Goal: Task Accomplishment & Management: Use online tool/utility

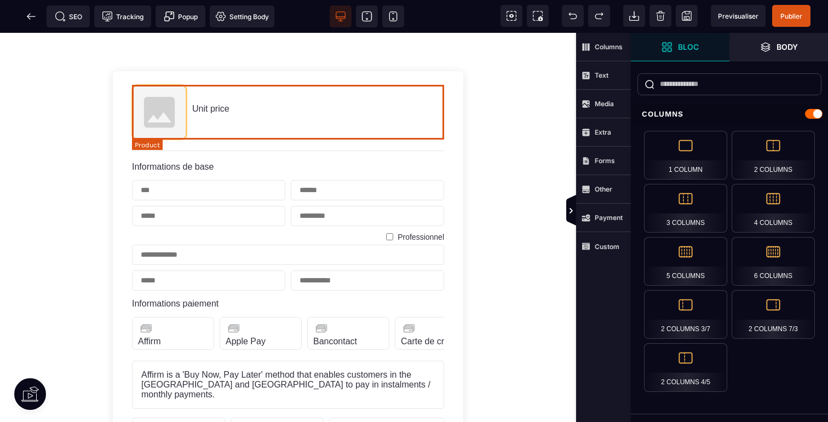
click at [250, 108] on div "Unit price" at bounding box center [288, 112] width 312 height 55
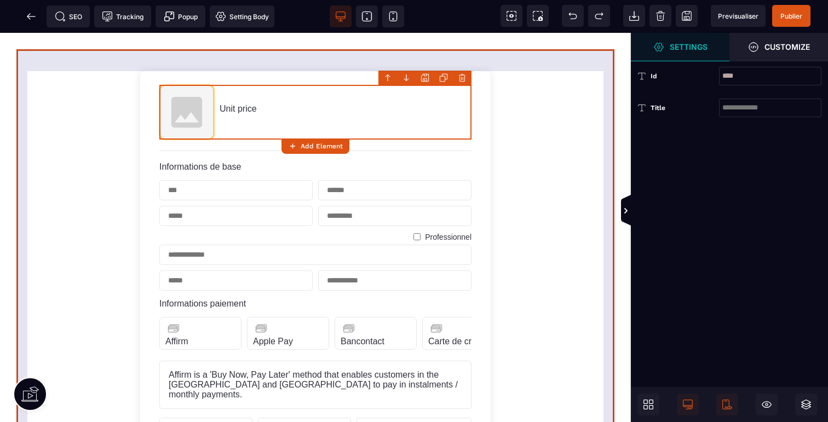
click at [515, 214] on form "Unit price Informations de base Professionnel Informations paiement Affirm Labe…" at bounding box center [315, 396] width 598 height 694
select select "**********"
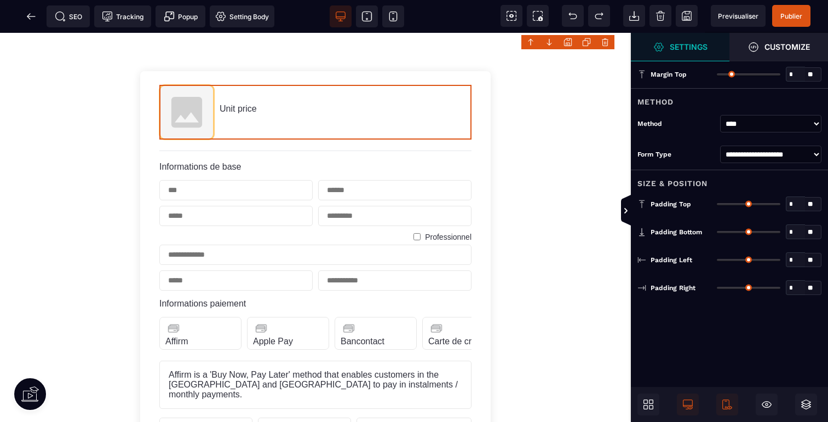
type input "*"
type input "**"
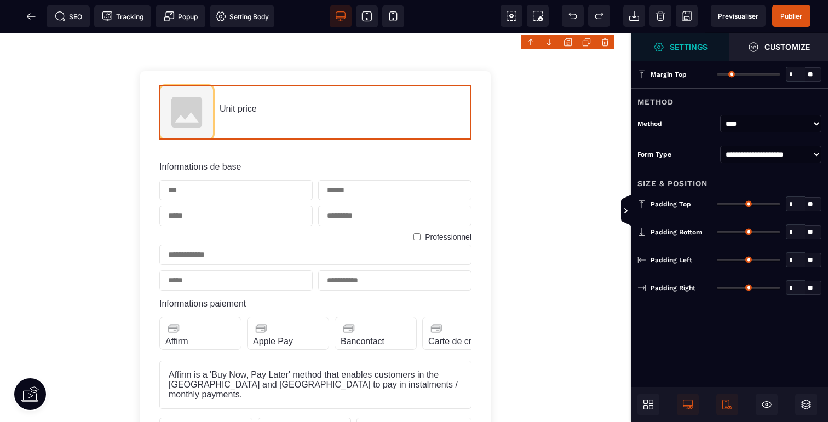
type input "**"
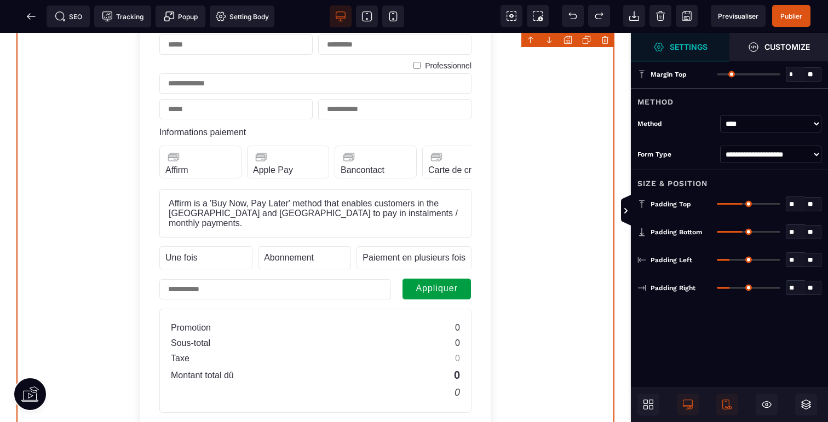
scroll to position [343, 0]
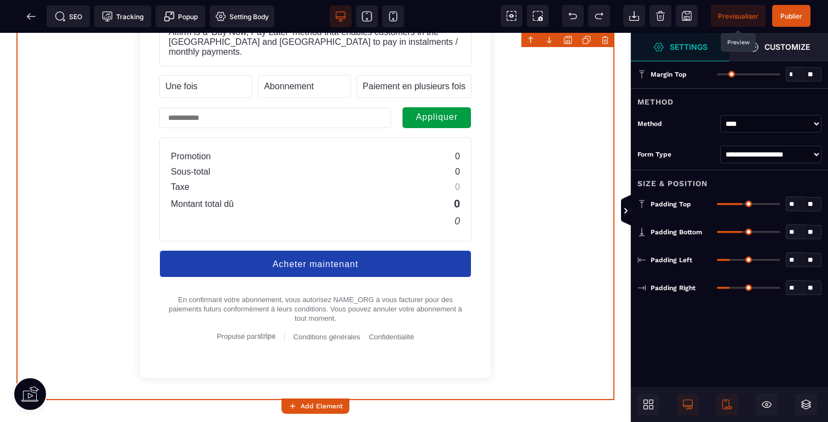
click at [736, 20] on span "Previsualiser" at bounding box center [738, 16] width 55 height 22
click at [556, 233] on form "Unit price Informations de base Professionnel Informations paiement Affirm Labe…" at bounding box center [315, 54] width 598 height 694
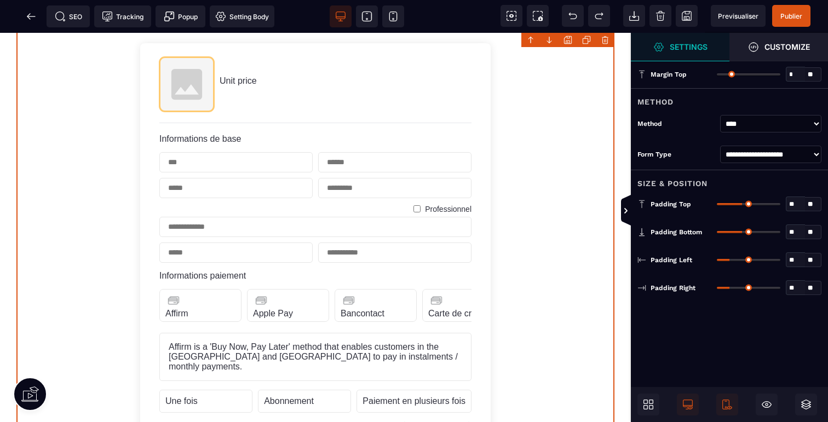
scroll to position [0, 0]
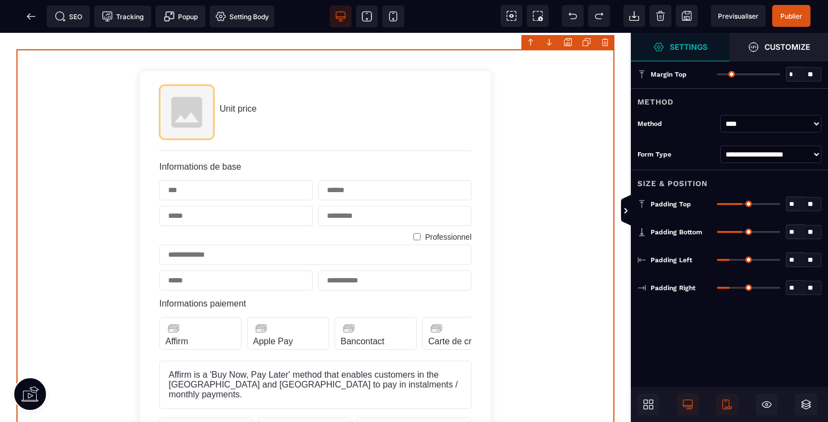
click at [32, 389] on icon at bounding box center [30, 394] width 18 height 18
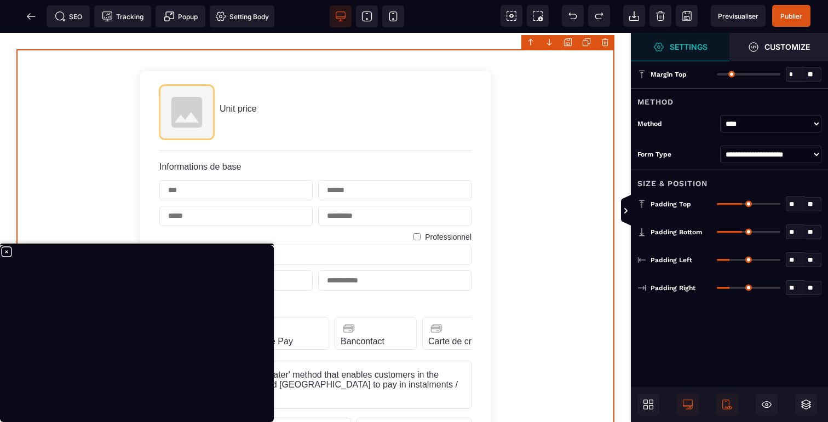
click at [7, 251] on icon at bounding box center [7, 252] width 10 height 10
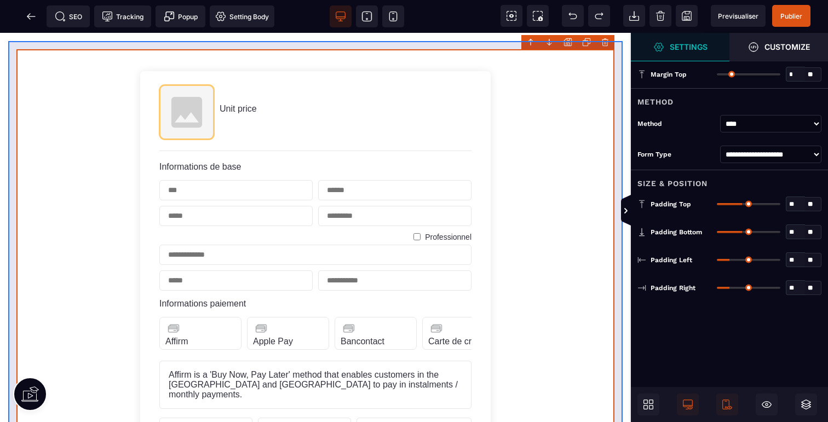
click at [618, 119] on div "Unit price Informations de base Professionnel Informations paiement Affirm Labe…" at bounding box center [315, 396] width 614 height 710
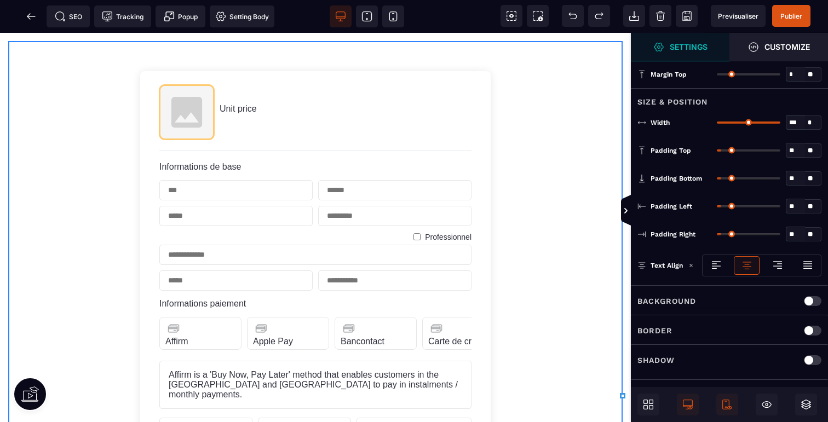
click at [683, 43] on strong "Settings" at bounding box center [689, 47] width 38 height 8
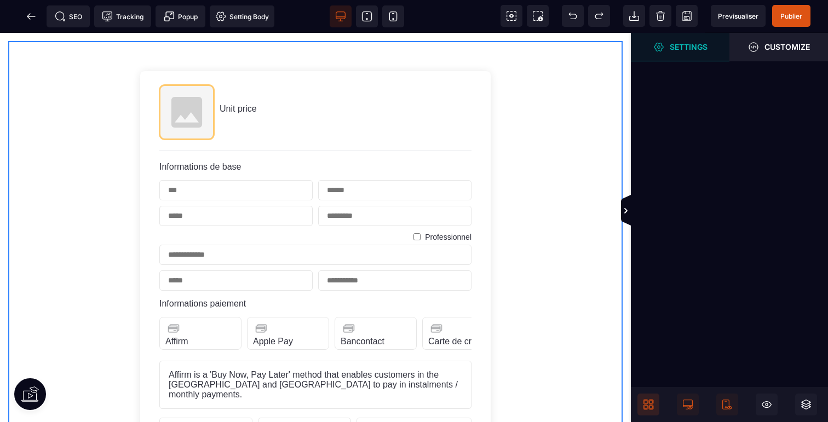
click at [653, 401] on icon at bounding box center [648, 404] width 11 height 11
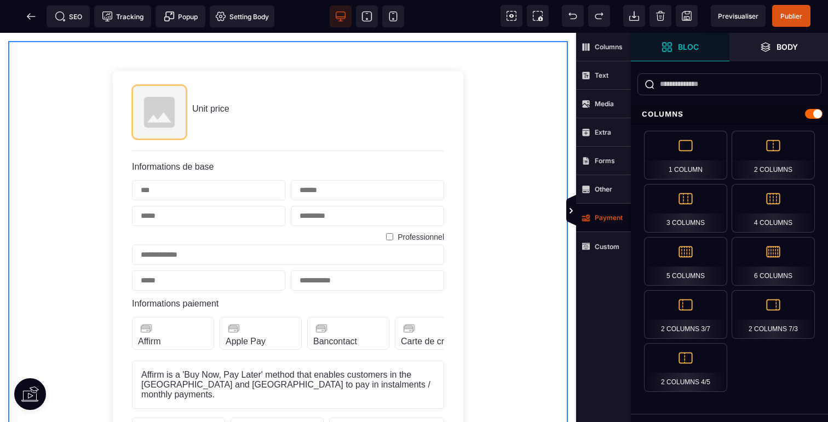
click at [608, 220] on strong "Payment" at bounding box center [609, 218] width 28 height 8
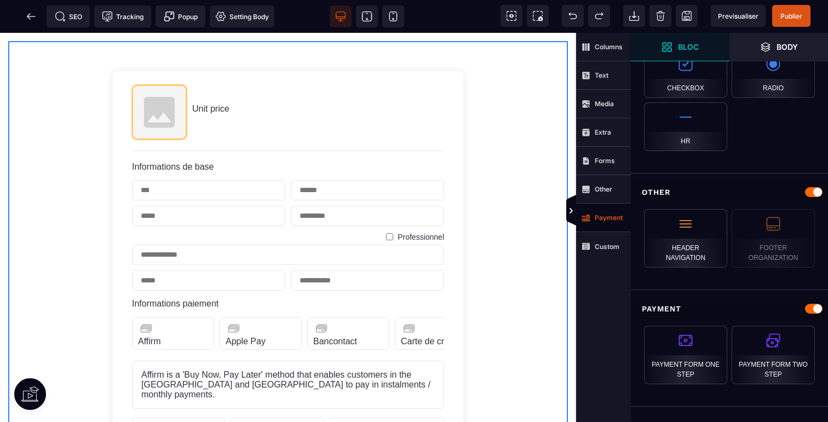
scroll to position [1050, 0]
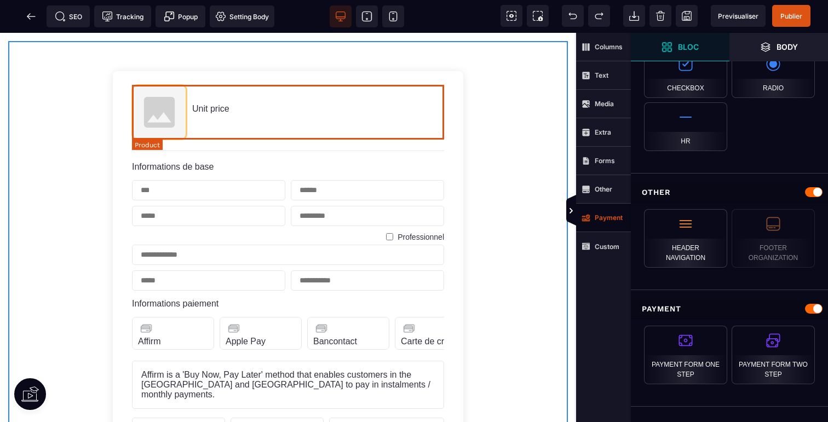
click at [237, 107] on div "Unit price" at bounding box center [288, 112] width 312 height 55
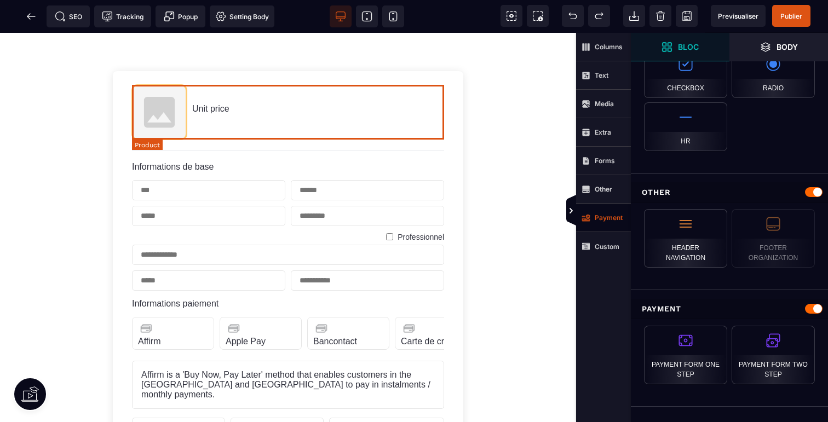
scroll to position [0, 0]
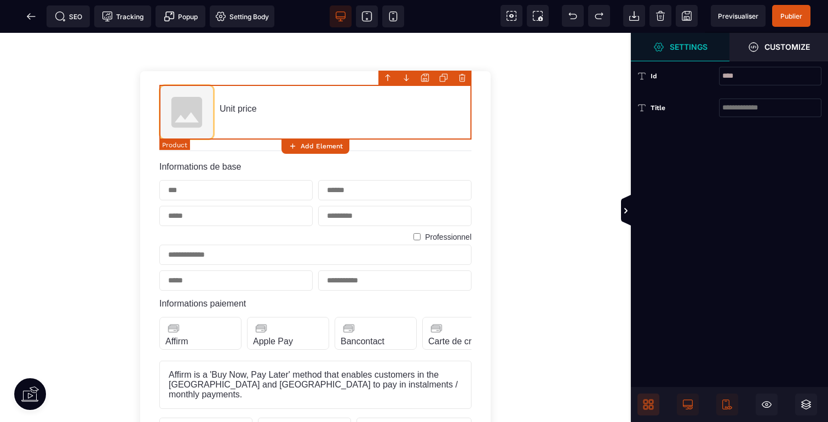
click at [227, 107] on span "Unit price" at bounding box center [238, 108] width 37 height 9
click at [297, 143] on icon at bounding box center [292, 146] width 9 height 9
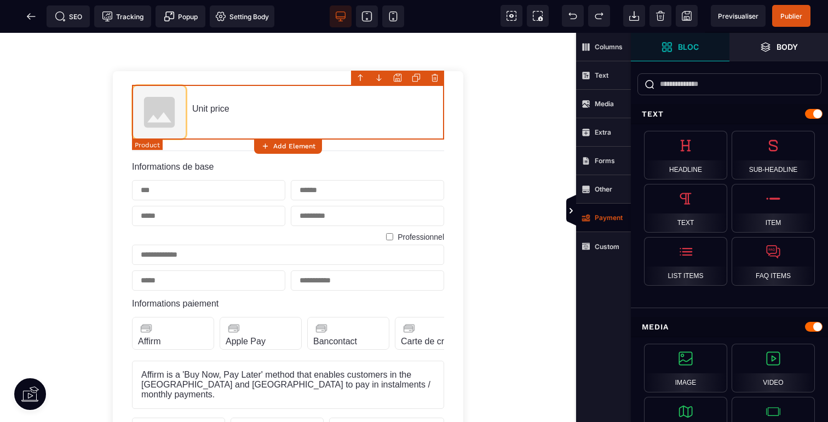
click at [275, 123] on div "Unit price" at bounding box center [288, 112] width 312 height 55
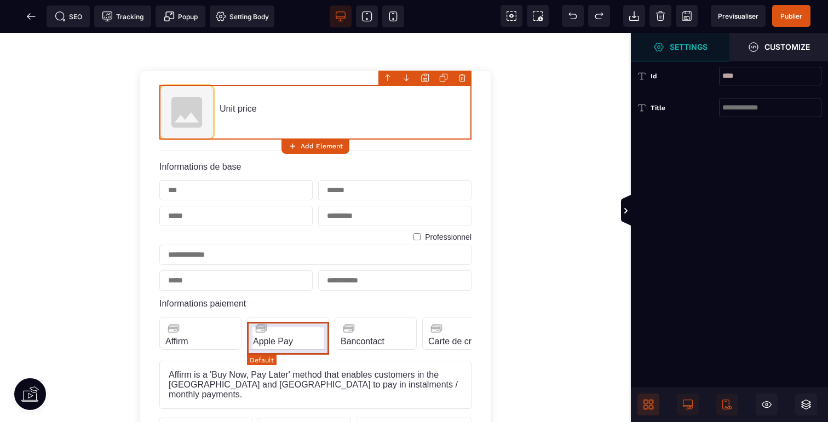
click at [301, 336] on div "Apple Pay Label Name" at bounding box center [288, 333] width 82 height 33
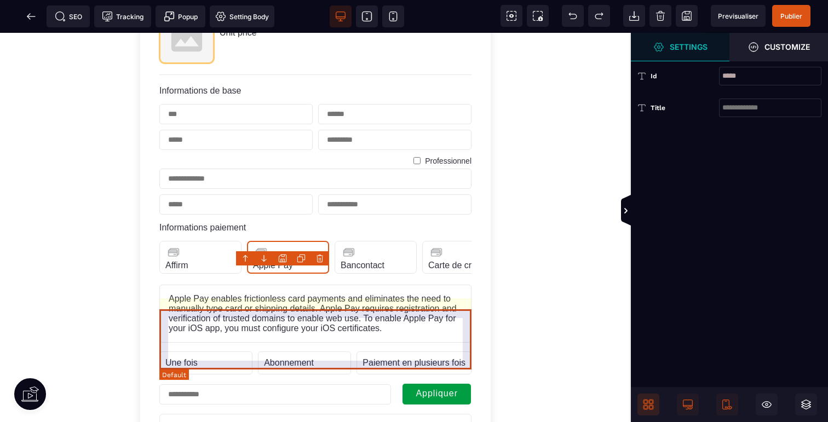
scroll to position [201, 0]
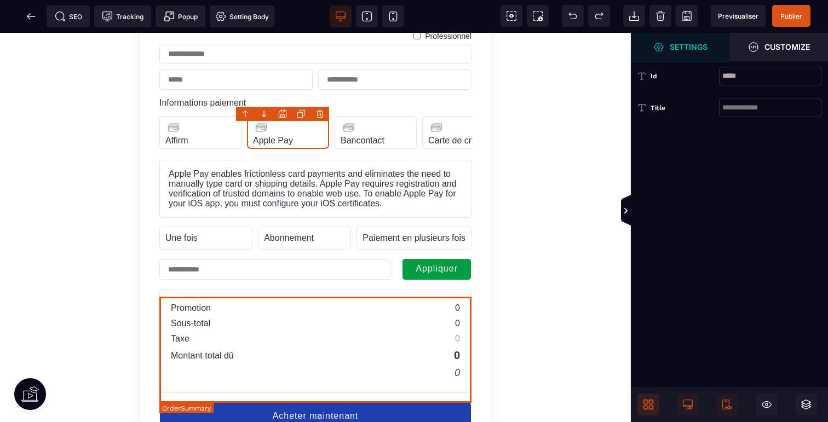
click at [326, 360] on div "Montant total dû 0" at bounding box center [315, 355] width 289 height 13
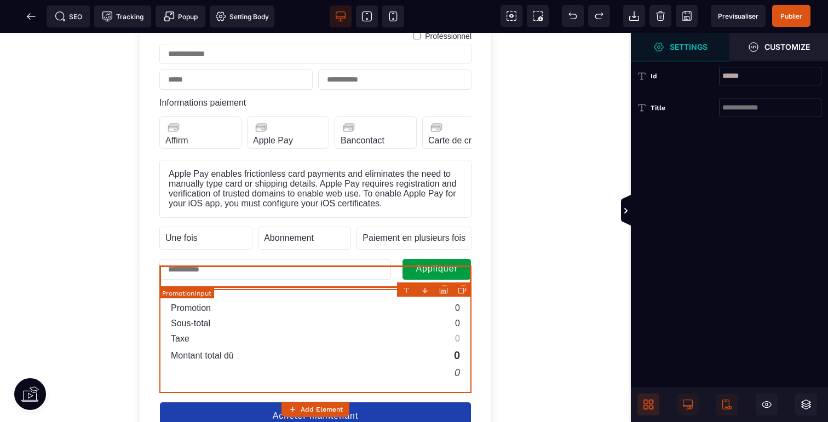
click at [327, 275] on input "text" at bounding box center [275, 270] width 232 height 20
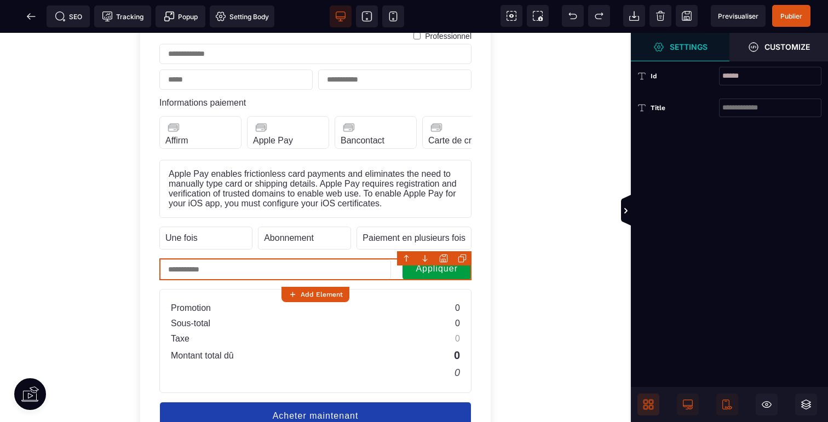
click at [680, 38] on span "Settings" at bounding box center [680, 47] width 99 height 28
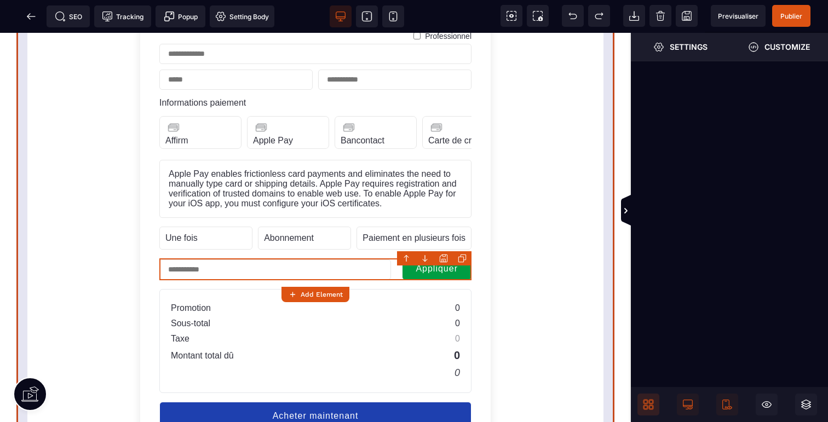
click at [589, 262] on form "Unit price Informations de base Professionnel Informations paiement Affirm Labe…" at bounding box center [315, 200] width 598 height 704
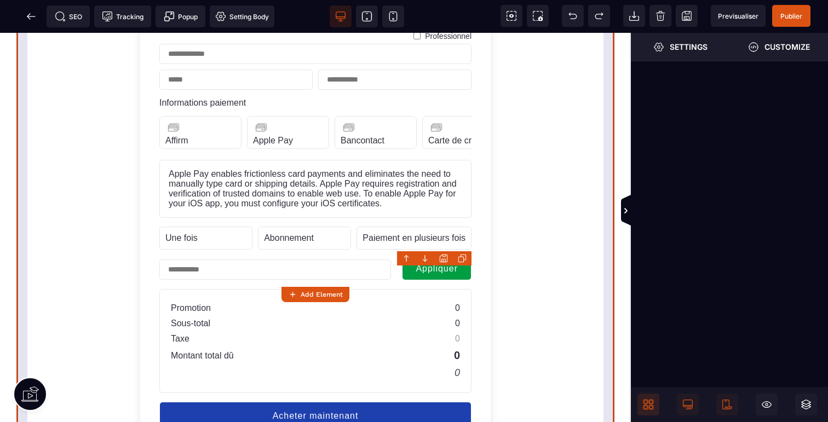
select select "**********"
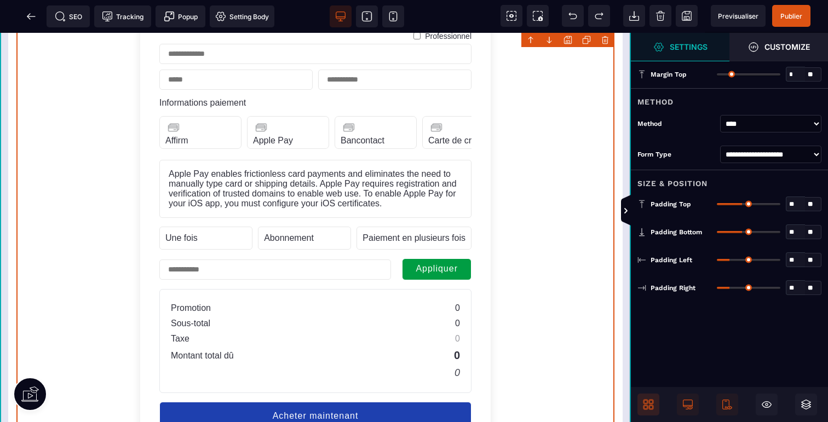
click at [623, 332] on div "Unit price Informations de base Professionnel Informations paiement Affirm Labe…" at bounding box center [315, 200] width 631 height 736
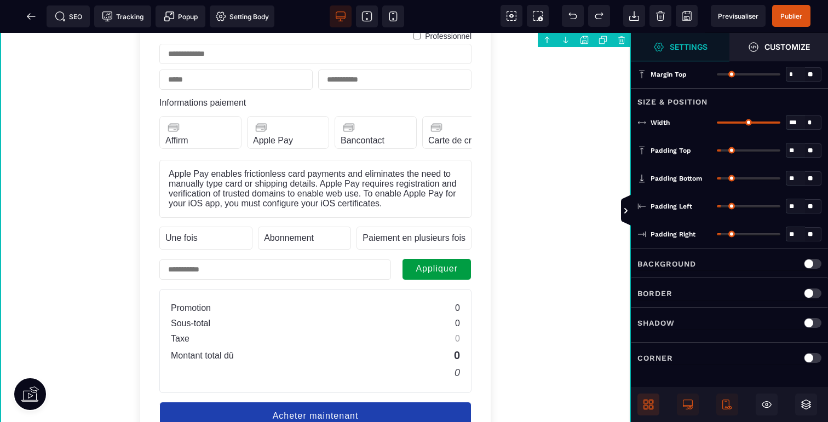
click at [654, 407] on span at bounding box center [648, 405] width 22 height 22
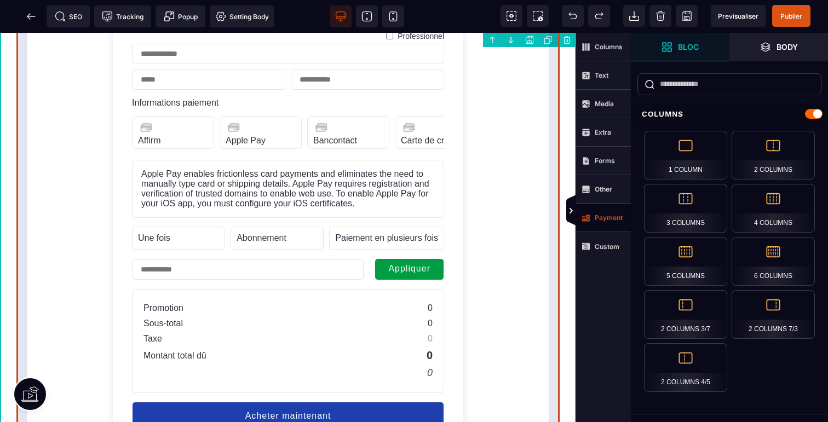
click at [520, 295] on form "Unit price Informations de base Professionnel Informations paiement Affirm Labe…" at bounding box center [287, 200] width 543 height 704
select select "**********"
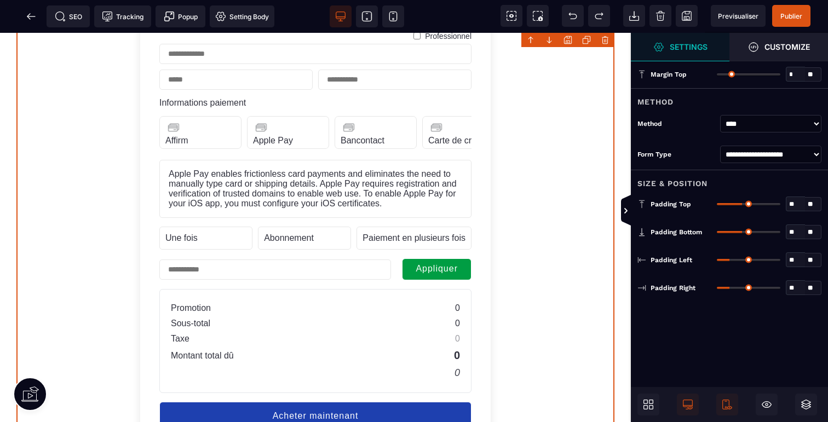
click at [757, 118] on select "****" at bounding box center [770, 124] width 101 height 18
click at [720, 115] on select "****" at bounding box center [770, 124] width 101 height 18
click at [690, 51] on span "Settings" at bounding box center [680, 47] width 54 height 11
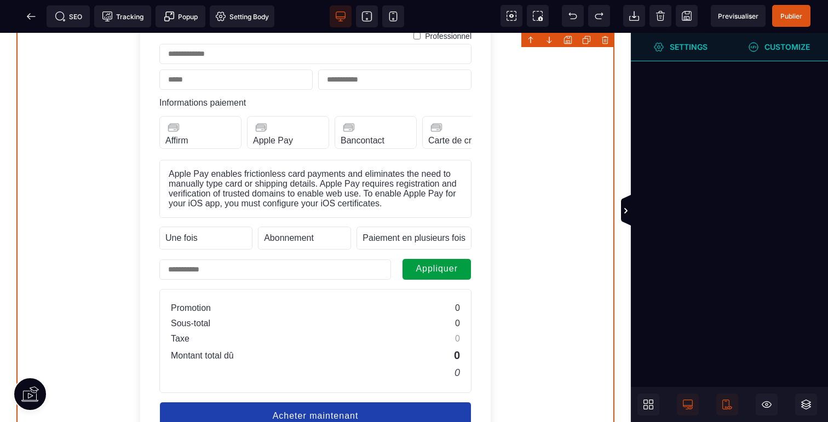
click at [769, 57] on span "Customize" at bounding box center [778, 47] width 99 height 28
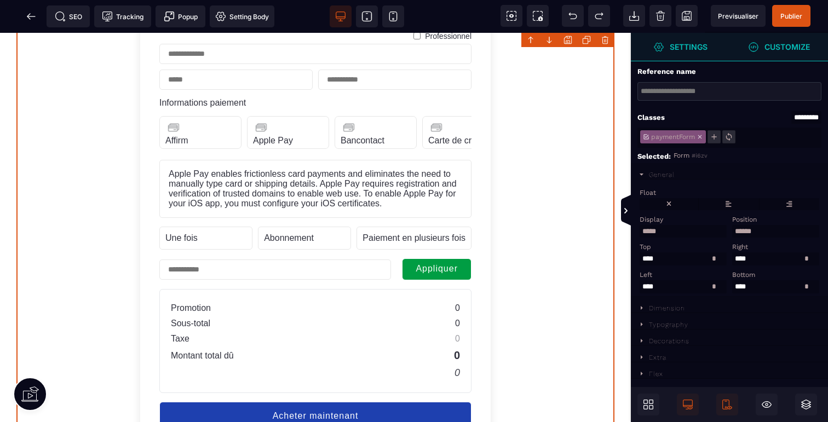
click at [687, 56] on span "Settings" at bounding box center [680, 47] width 99 height 28
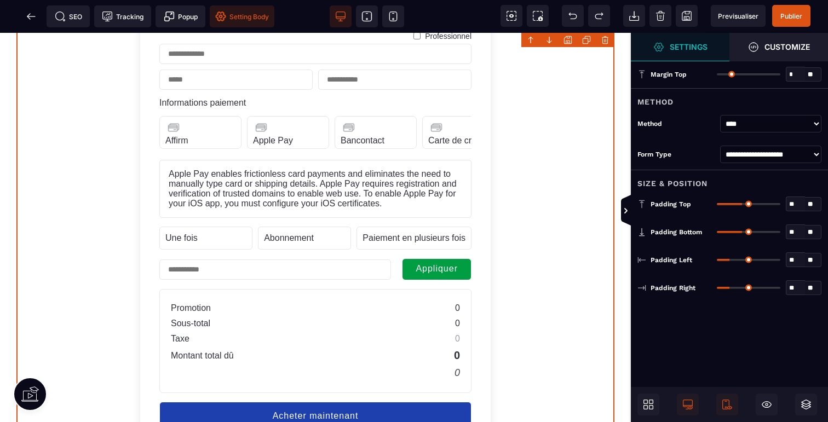
click at [240, 16] on span "Setting Body" at bounding box center [242, 16] width 54 height 11
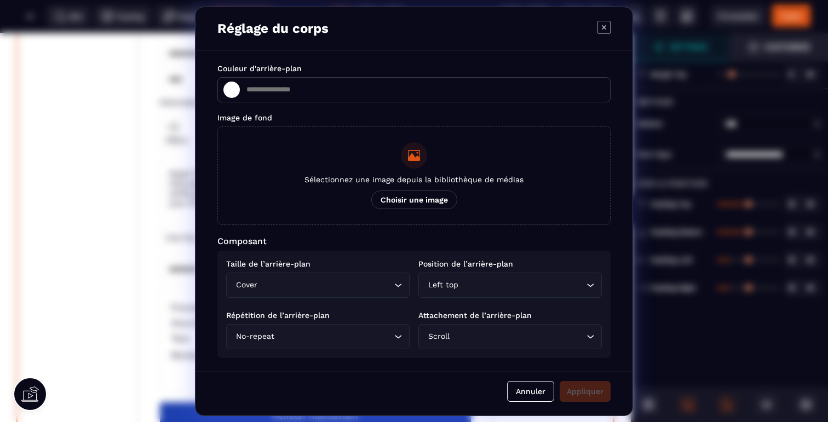
type input "*******"
click at [607, 22] on icon "Modal window" at bounding box center [603, 27] width 13 height 13
type input "*******"
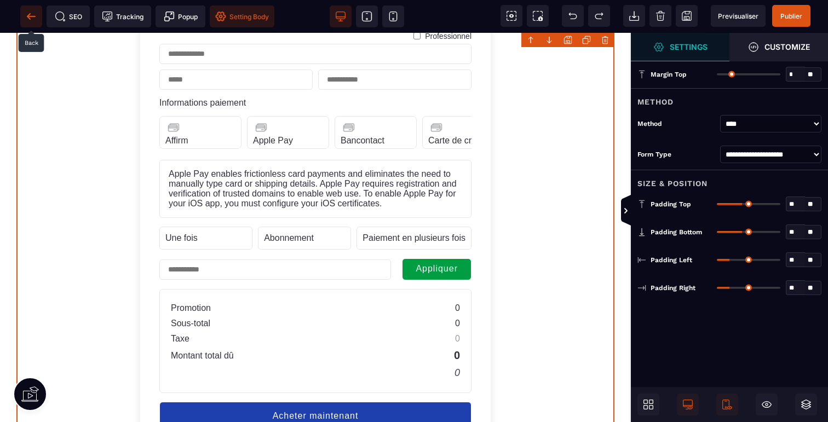
click at [33, 16] on icon at bounding box center [31, 16] width 8 height 1
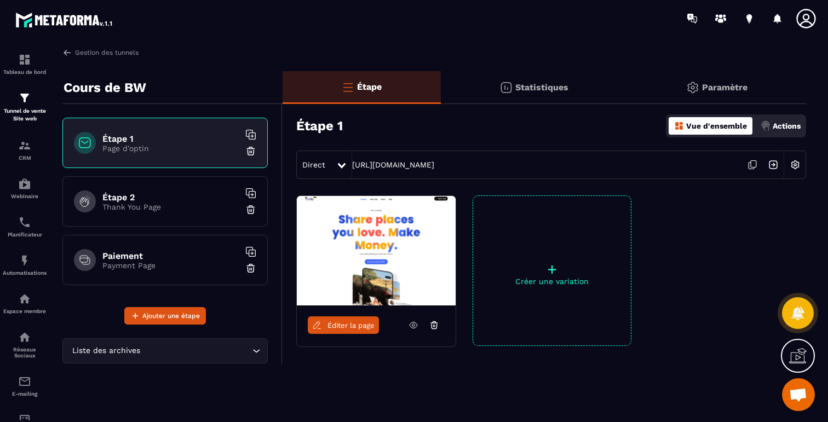
click at [249, 268] on img at bounding box center [250, 268] width 11 height 11
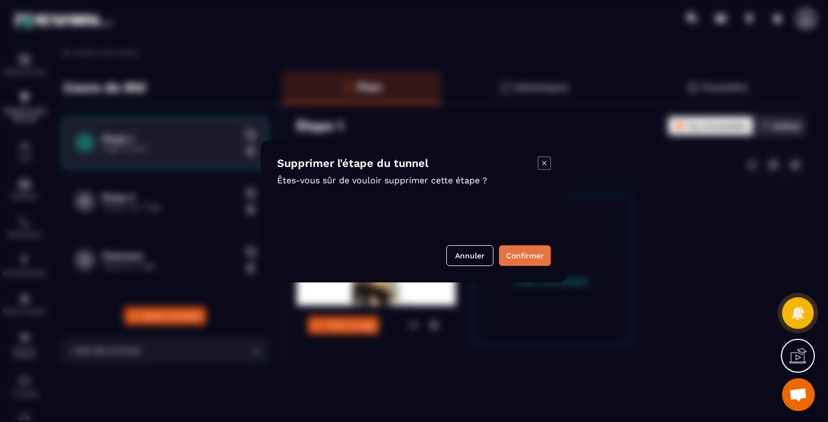
click at [519, 257] on button "Confirmer" at bounding box center [525, 255] width 52 height 21
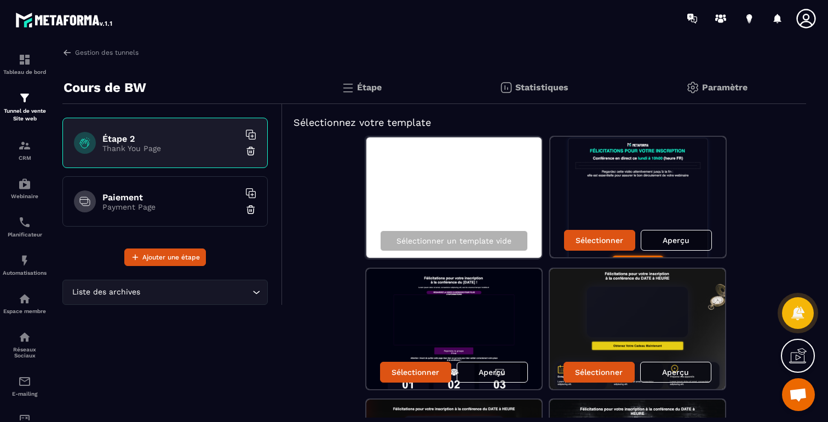
click at [252, 206] on img at bounding box center [250, 209] width 11 height 11
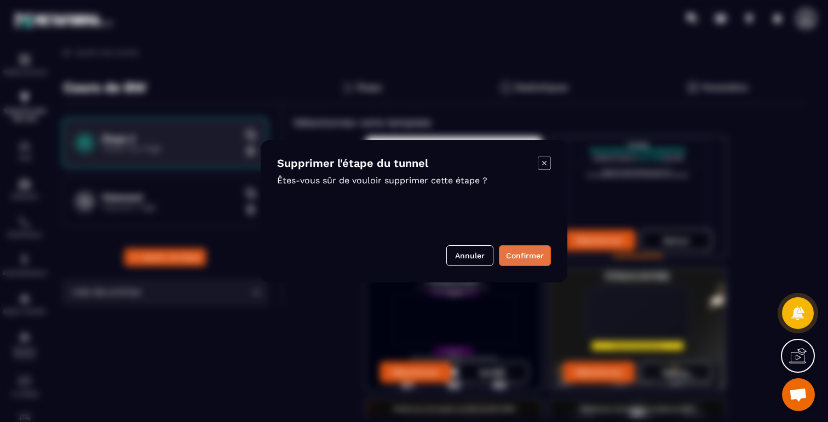
click at [523, 253] on button "Confirmer" at bounding box center [525, 255] width 52 height 21
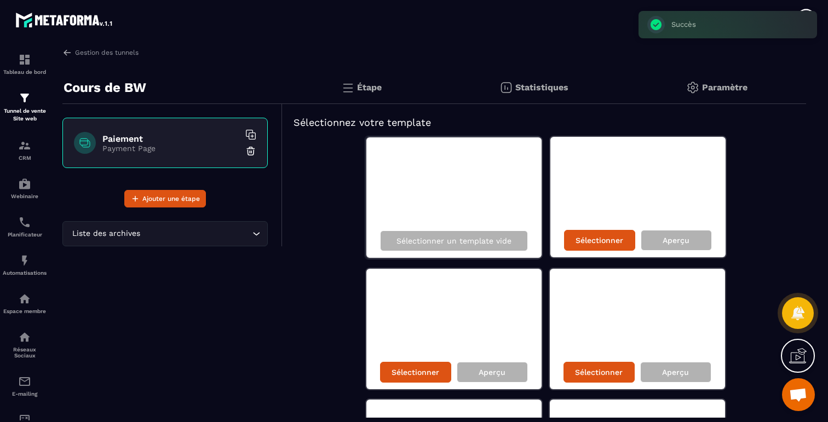
click at [249, 152] on img at bounding box center [250, 151] width 11 height 11
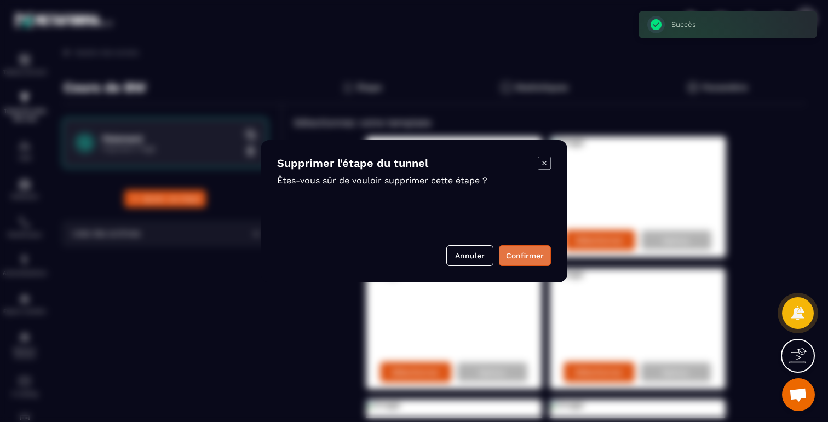
click at [516, 257] on button "Confirmer" at bounding box center [525, 255] width 52 height 21
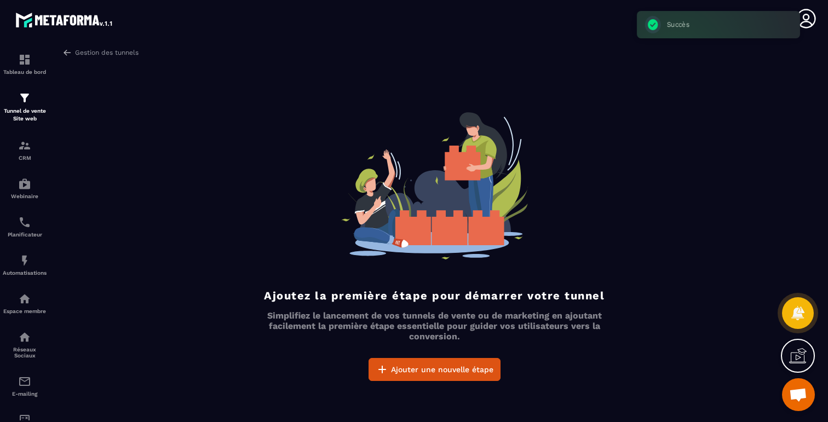
click at [482, 383] on div "Gestion des tunnels Ajoutez la première étape pour démarrer votre tunnel Simpli…" at bounding box center [433, 233] width 765 height 370
click at [476, 376] on button "Ajouter une nouvelle étape" at bounding box center [434, 369] width 132 height 23
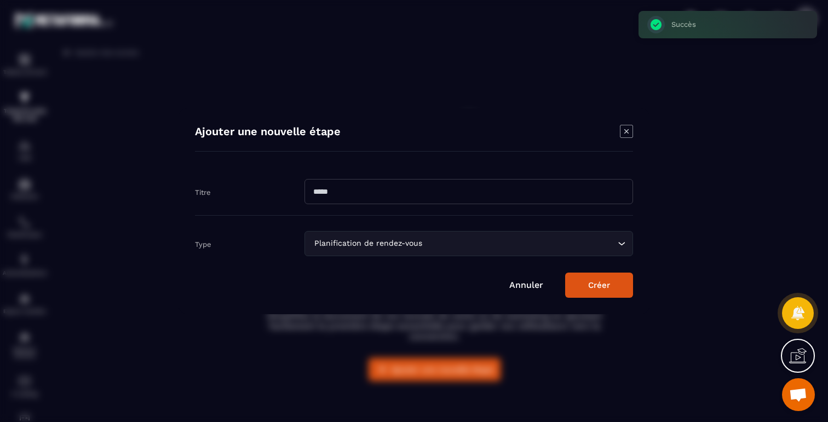
click at [427, 240] on input "Search for option" at bounding box center [519, 244] width 191 height 12
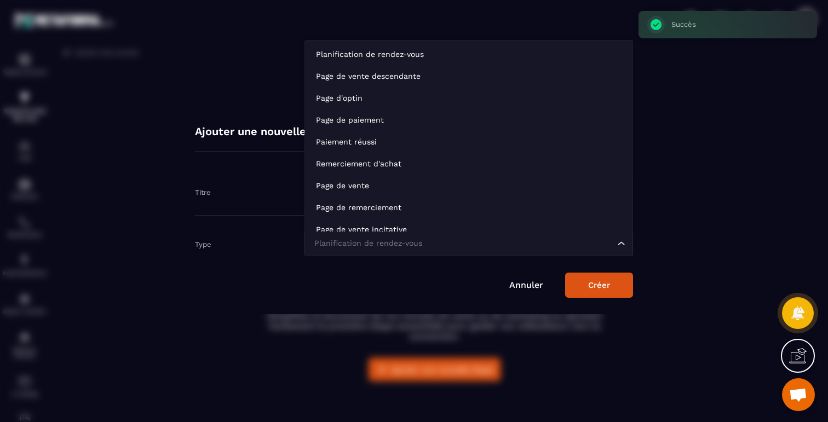
scroll to position [8, 0]
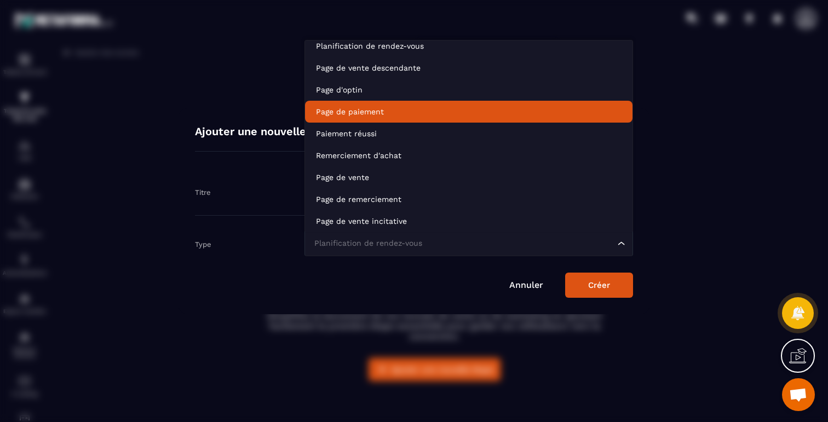
click at [364, 117] on p "Page de paiement" at bounding box center [469, 111] width 306 height 11
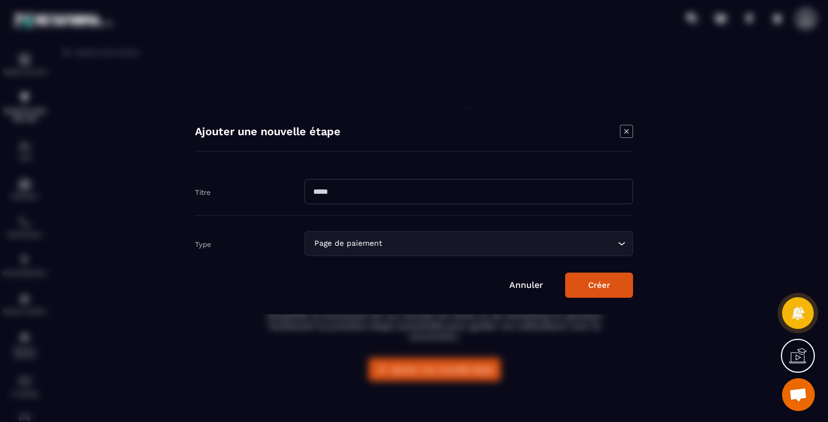
click at [355, 189] on input "Modal window" at bounding box center [468, 191] width 329 height 25
type input "**********"
click at [586, 285] on button "Créer" at bounding box center [599, 285] width 68 height 25
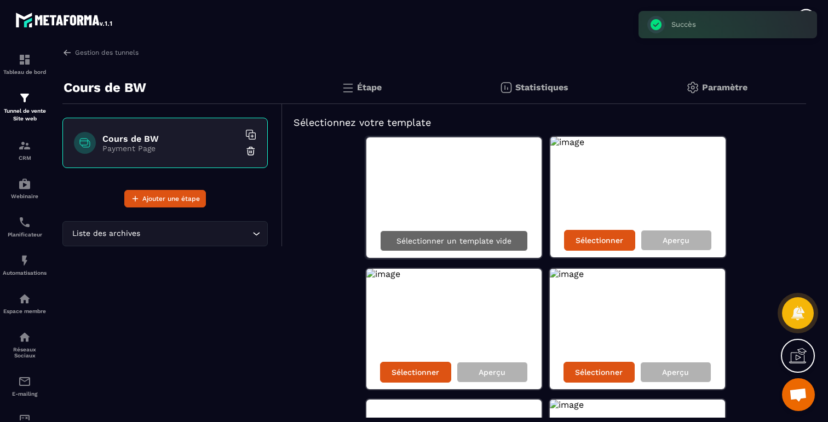
click at [490, 240] on p "Sélectionner un template vide" at bounding box center [453, 241] width 115 height 9
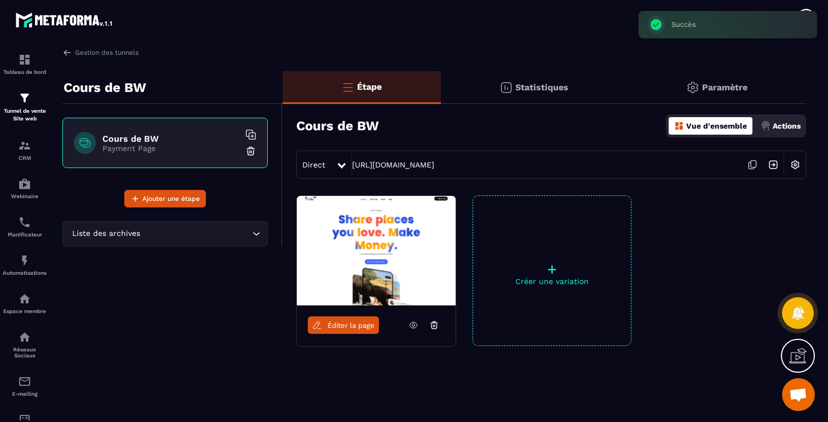
click at [423, 262] on img at bounding box center [376, 251] width 159 height 110
click at [339, 329] on span "Éditer la page" at bounding box center [350, 325] width 47 height 8
